Goal: Transaction & Acquisition: Purchase product/service

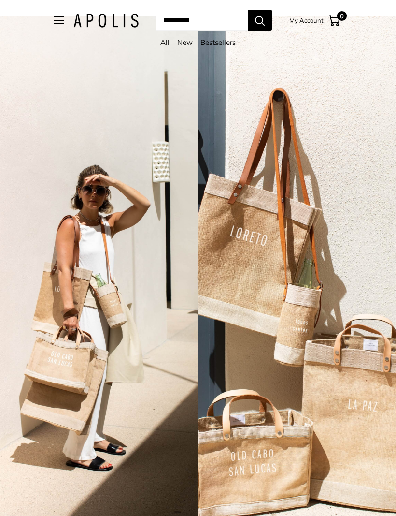
click at [54, 20] on button "Open menu" at bounding box center [59, 20] width 10 height 8
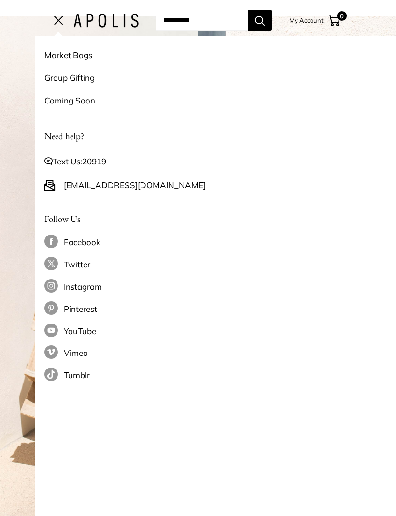
click at [60, 48] on link "Market Bags" at bounding box center [232, 54] width 377 height 23
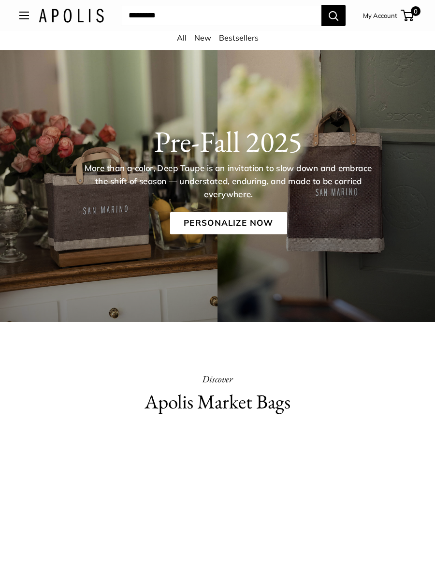
click at [219, 216] on link "Personalize Now" at bounding box center [228, 223] width 117 height 22
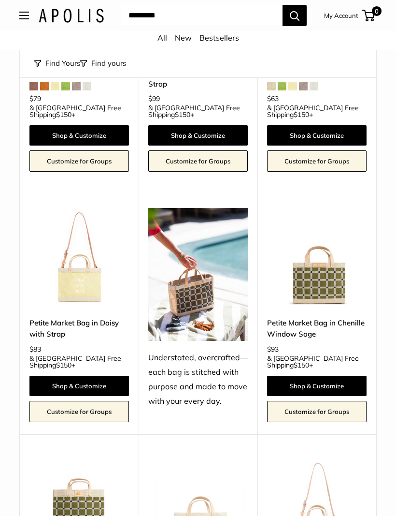
scroll to position [3958, 0]
click at [322, 208] on img at bounding box center [317, 258] width 100 height 100
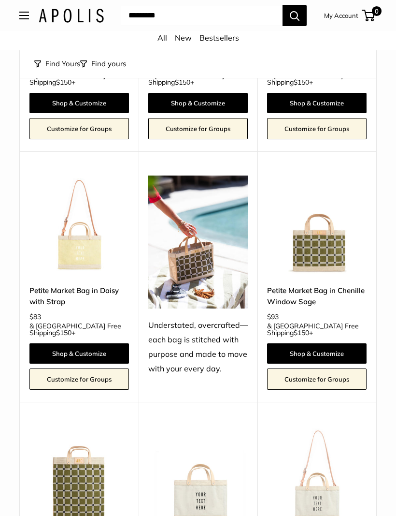
scroll to position [3990, 0]
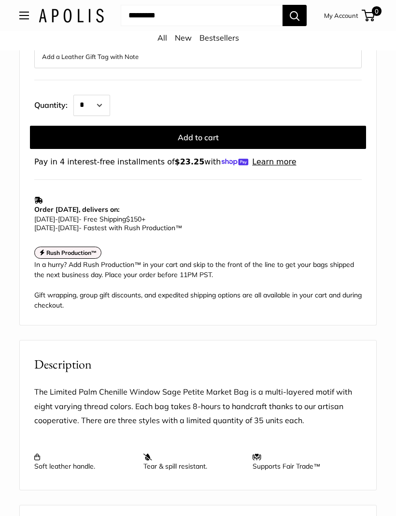
scroll to position [694, 0]
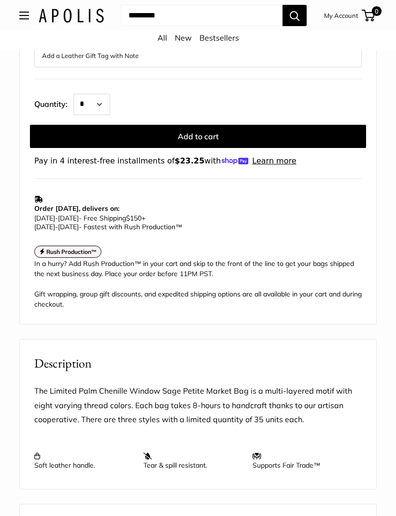
click at [80, 251] on strong "Rush Production™" at bounding box center [71, 251] width 51 height 7
click at [63, 245] on link "Rush Production™" at bounding box center [67, 251] width 67 height 12
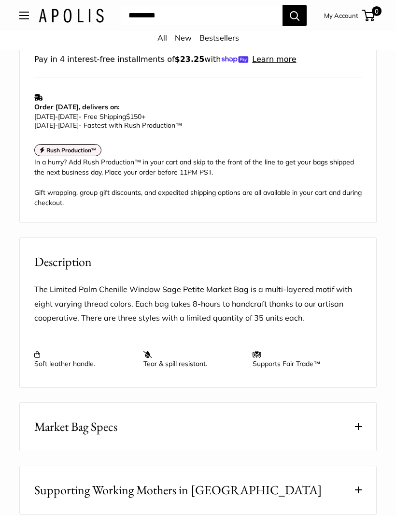
scroll to position [797, 0]
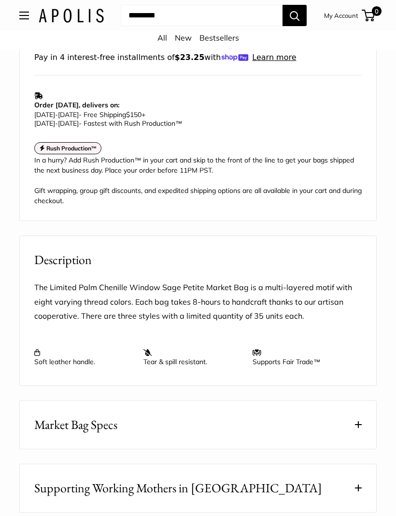
click at [65, 144] on strong "Rush Production™" at bounding box center [71, 147] width 51 height 7
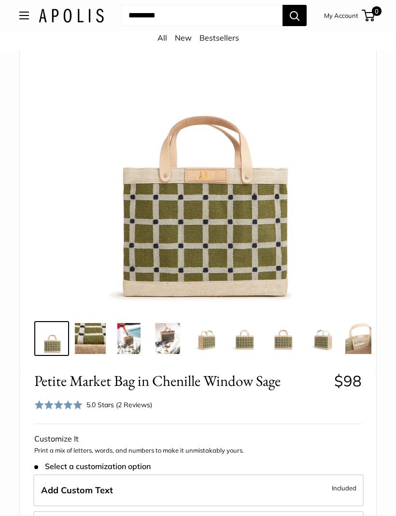
scroll to position [114, 0]
click at [91, 337] on img at bounding box center [90, 337] width 31 height 31
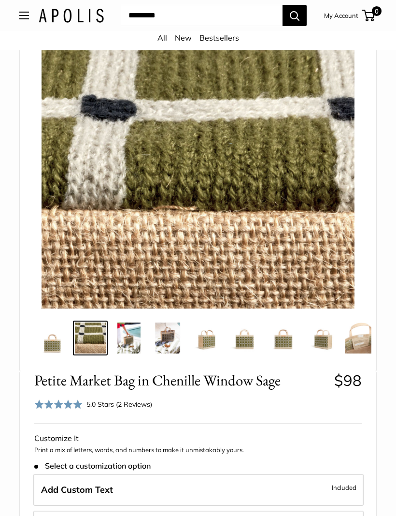
click at [131, 340] on img at bounding box center [129, 337] width 31 height 31
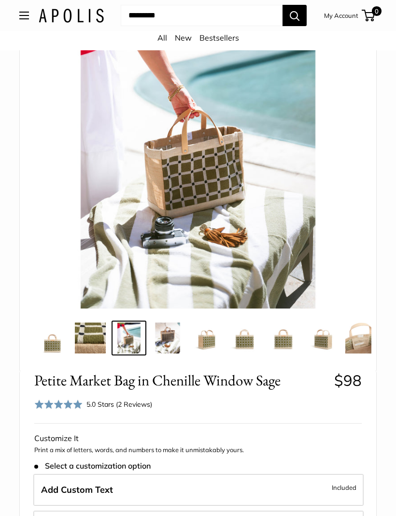
click at [169, 341] on img at bounding box center [167, 337] width 31 height 31
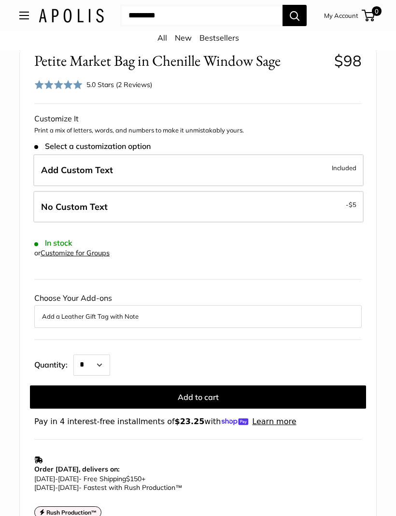
scroll to position [436, 0]
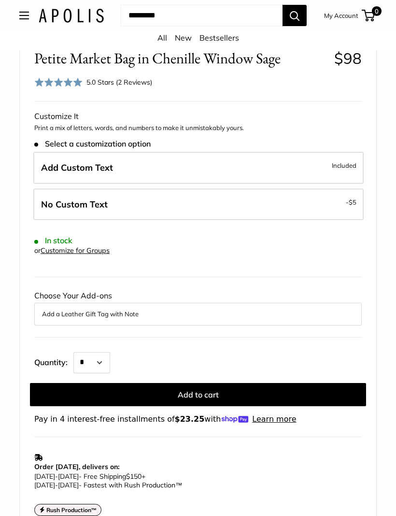
click at [91, 199] on span "No Custom Text" at bounding box center [74, 204] width 67 height 11
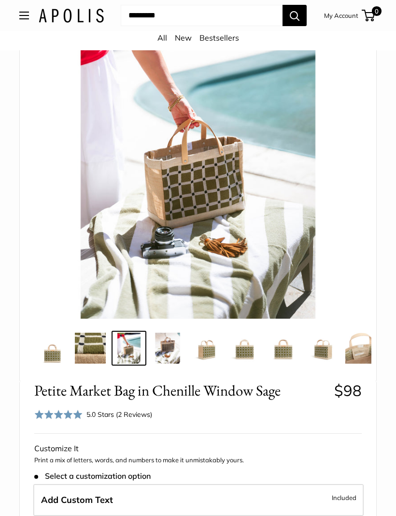
scroll to position [103, 0]
